Goal: Information Seeking & Learning: Find specific fact

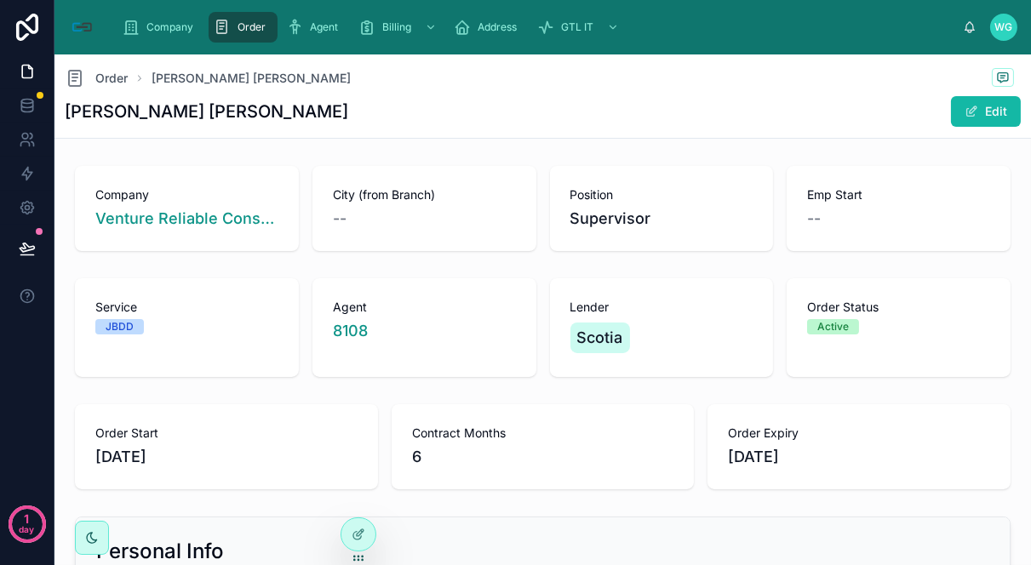
scroll to position [798, 0]
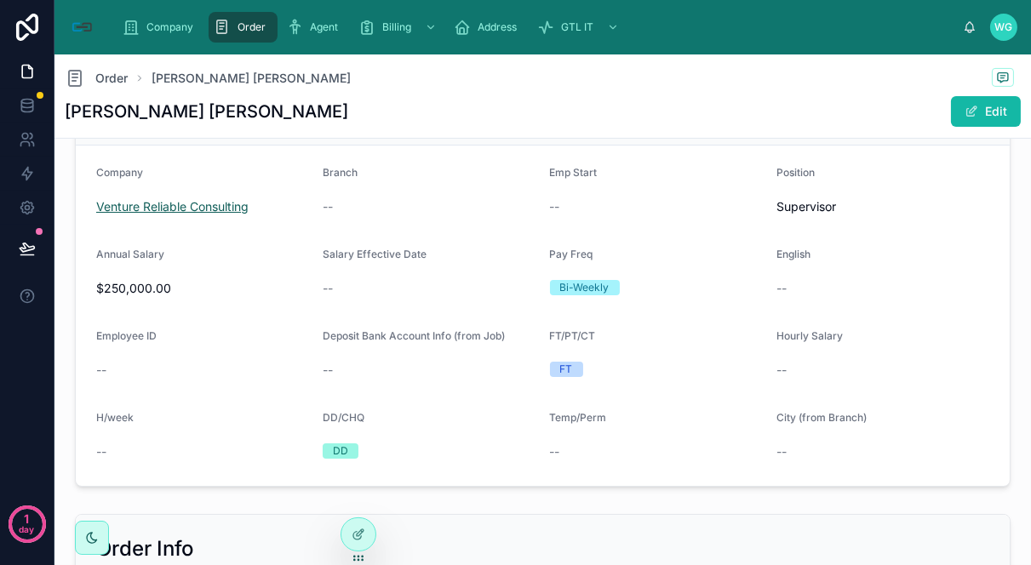
click at [170, 210] on span "Venture Reliable Consulting" at bounding box center [172, 206] width 152 height 17
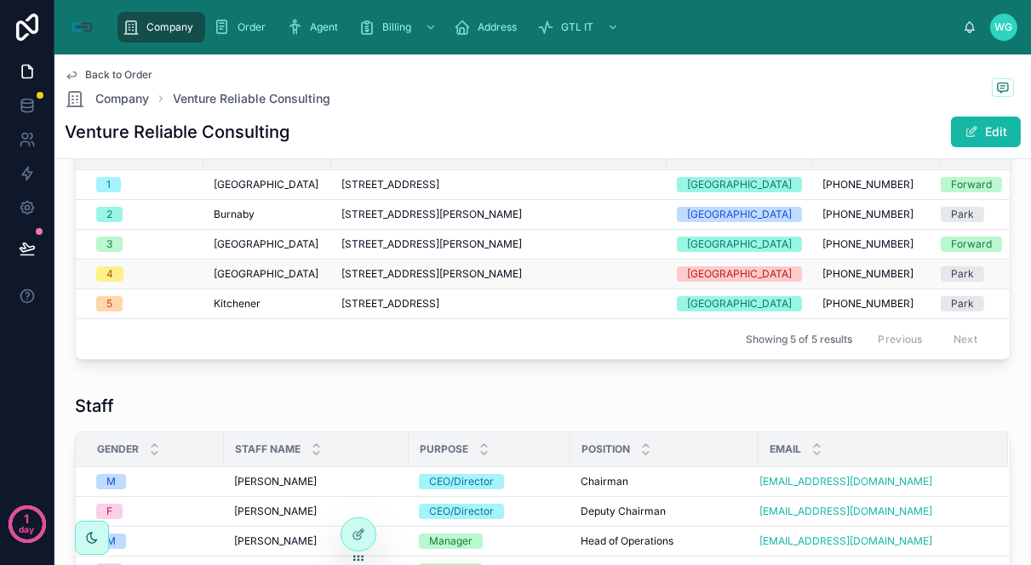
drag, startPoint x: 657, startPoint y: 274, endPoint x: 296, endPoint y: 274, distance: 360.9
click at [296, 274] on tr "[GEOGRAPHIC_DATA][STREET_ADDRESS][PERSON_NAME] [STREET_ADDRESS][PERSON_NAME] [P…" at bounding box center [574, 275] width 997 height 30
copy tr "[STREET_ADDRESS][PERSON_NAME]"
drag, startPoint x: 621, startPoint y: 352, endPoint x: 585, endPoint y: 330, distance: 42.8
click at [621, 352] on div "Showing 5 of 5 results Previous Next" at bounding box center [543, 338] width 934 height 41
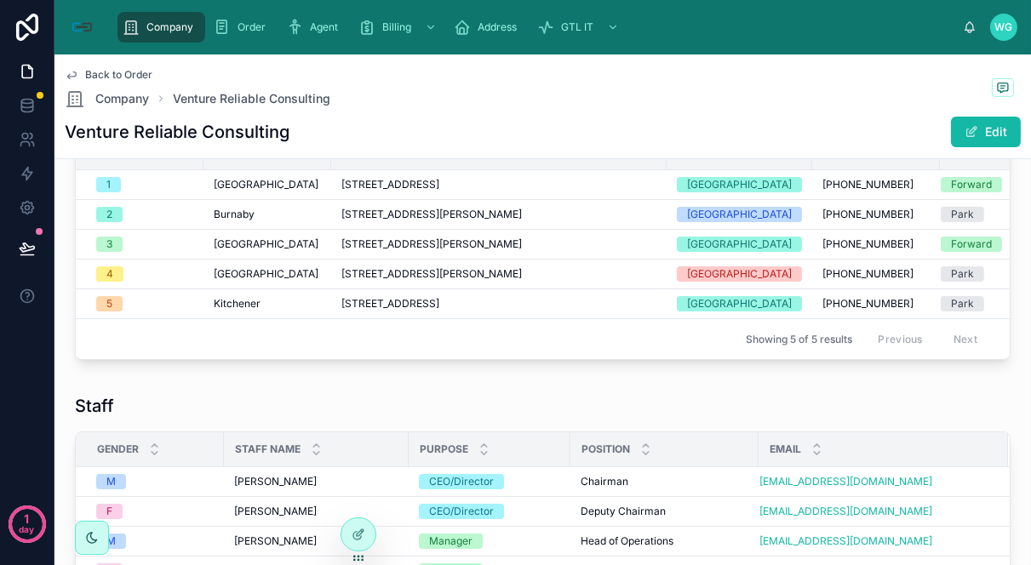
click at [323, 130] on div "Venture Reliable Consulting Edit" at bounding box center [543, 132] width 956 height 32
copy div "Venture Reliable Consulting"
click at [581, 123] on div "Venture Reliable Consulting Edit" at bounding box center [543, 132] width 956 height 32
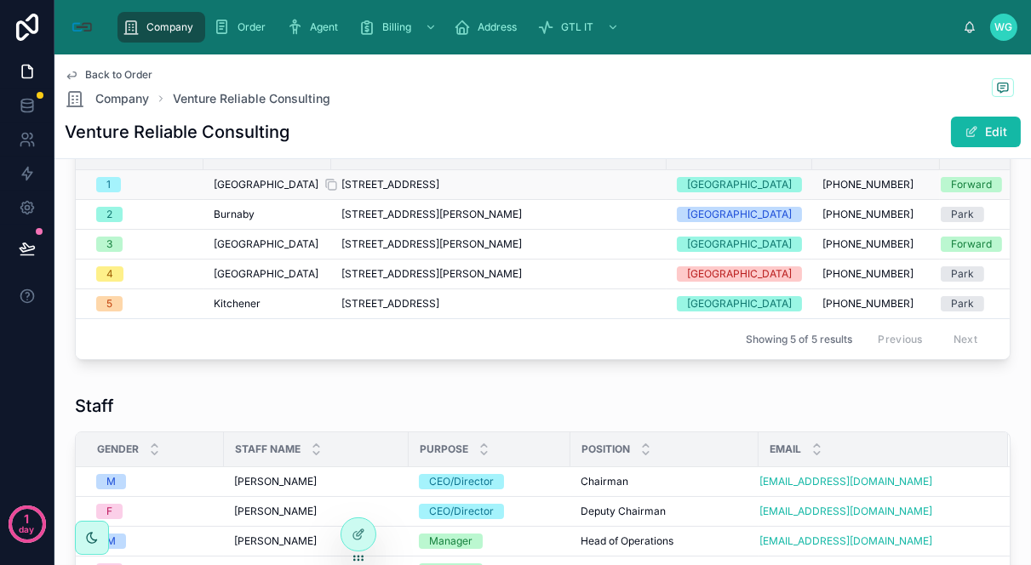
drag, startPoint x: 333, startPoint y: 186, endPoint x: 641, endPoint y: 188, distance: 308.2
click at [641, 188] on td "[STREET_ADDRESS] [STREET_ADDRESS]" at bounding box center [498, 185] width 335 height 30
copy span "[STREET_ADDRESS]"
click at [705, 418] on div "Staff" at bounding box center [543, 406] width 936 height 24
click at [712, 94] on div "Back to Order Company Venture Reliable Consulting" at bounding box center [543, 88] width 956 height 41
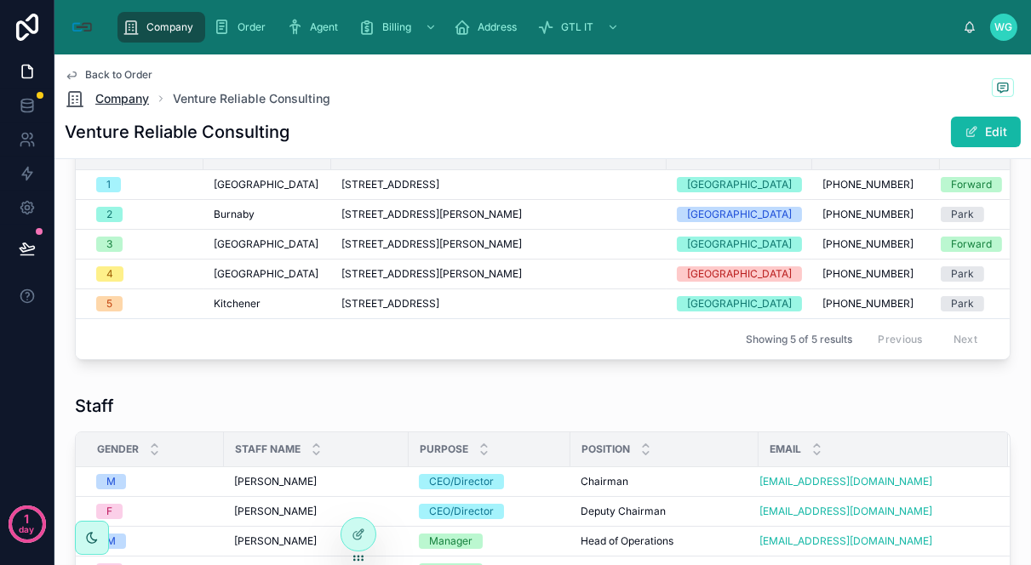
click at [139, 99] on span "Company" at bounding box center [122, 98] width 54 height 17
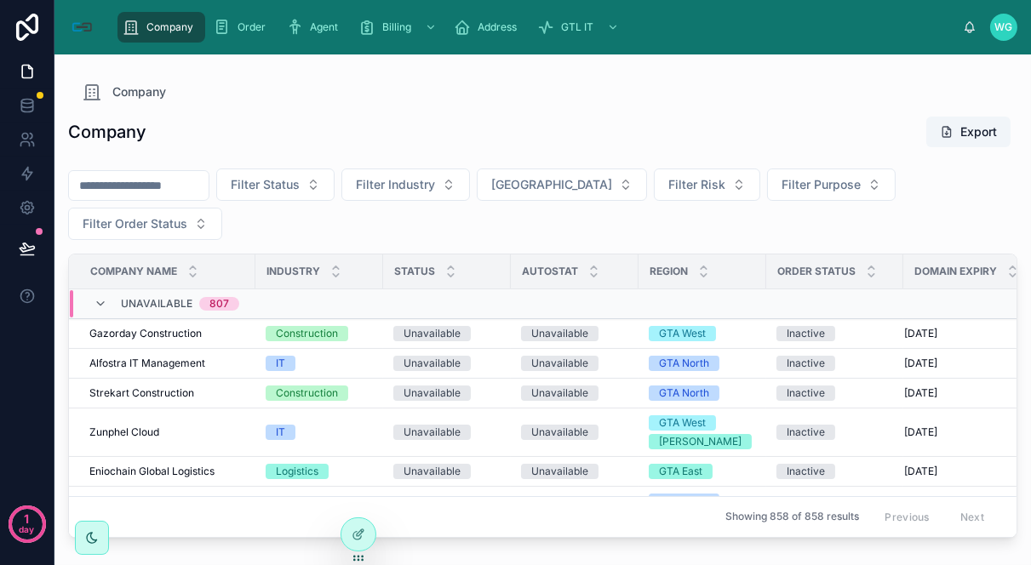
click at [197, 186] on input "text" at bounding box center [139, 186] width 140 height 24
type input "*********"
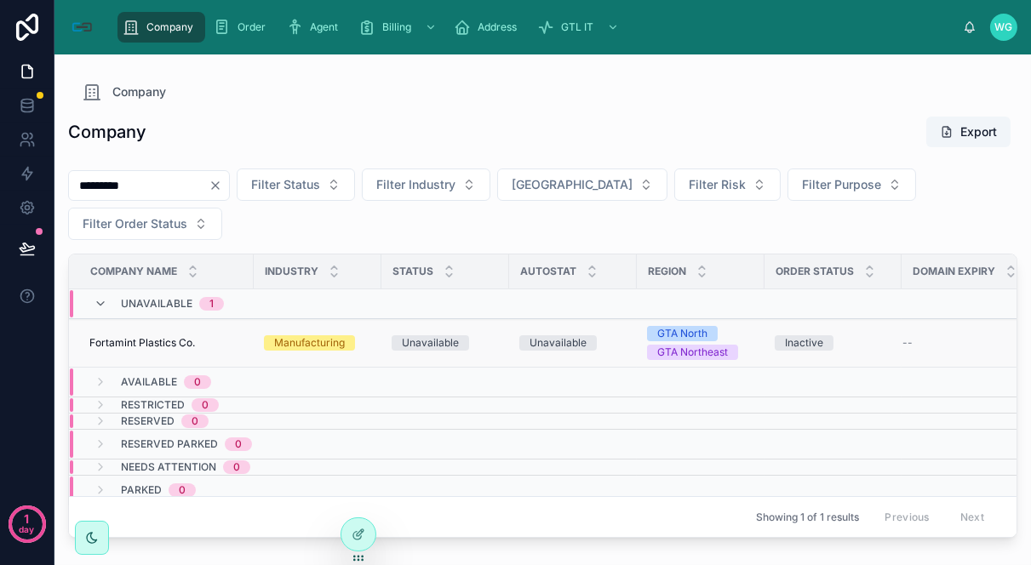
click at [169, 344] on span "Fortamint Plastics Co." at bounding box center [142, 343] width 106 height 14
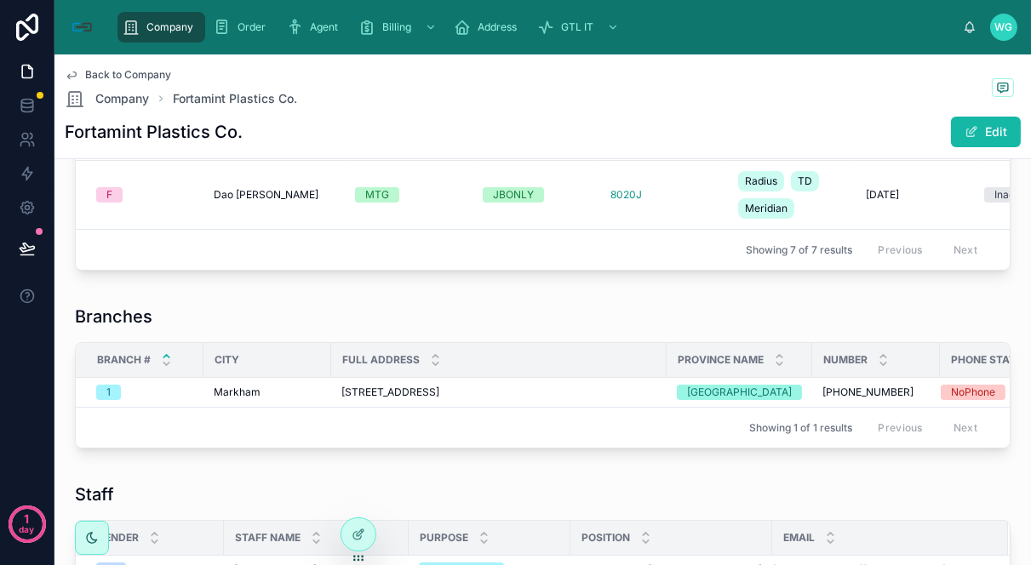
scroll to position [756, 0]
